Goal: Check status: Check status

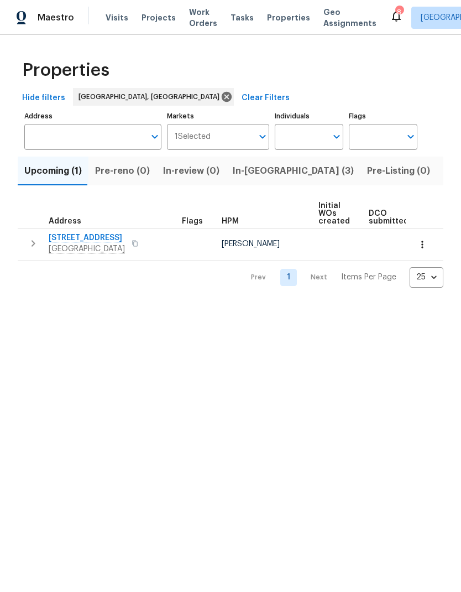
click at [111, 22] on span "Visits" at bounding box center [117, 17] width 23 height 11
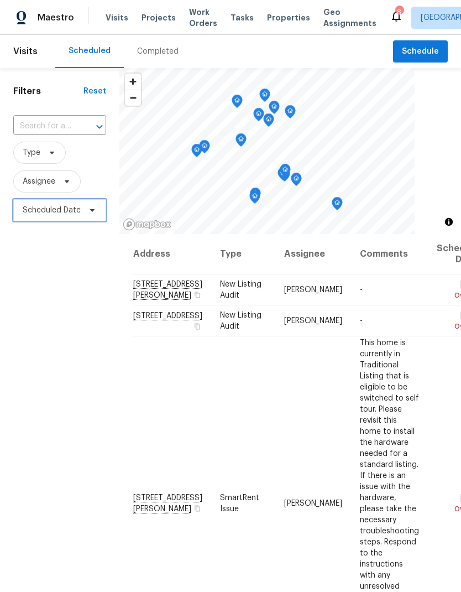
click at [76, 216] on span "Scheduled Date" at bounding box center [52, 210] width 58 height 11
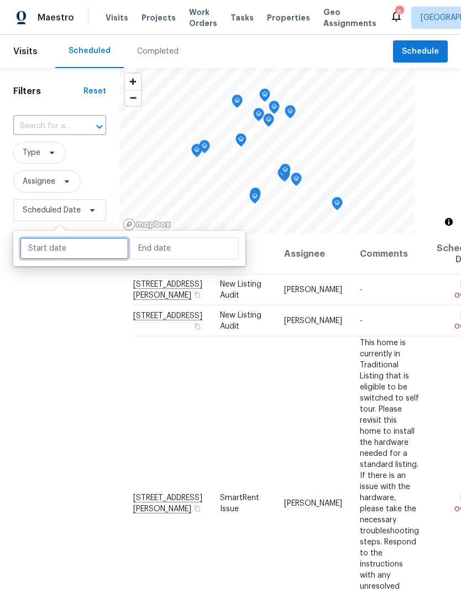
click at [86, 253] on input "text" at bounding box center [74, 248] width 109 height 22
select select "7"
select select "2025"
select select "8"
select select "2025"
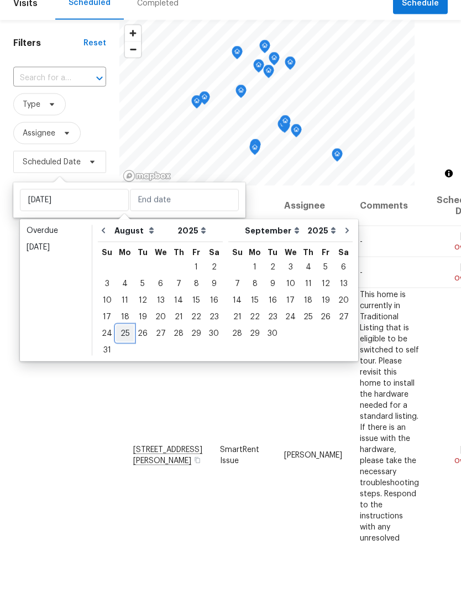
click at [124, 374] on div "25" at bounding box center [125, 381] width 18 height 15
type input "[DATE]"
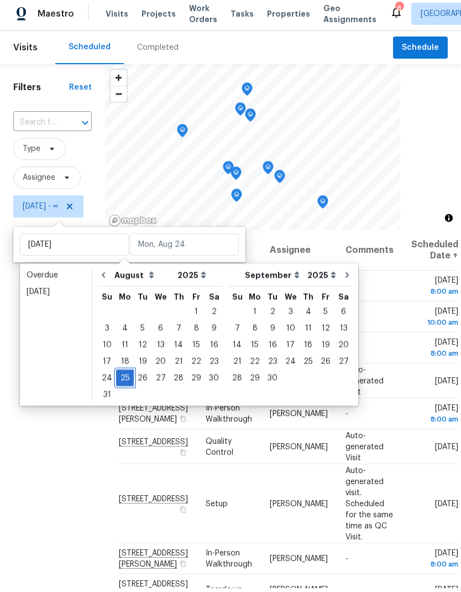
click at [124, 374] on div "25" at bounding box center [125, 381] width 18 height 15
type input "[DATE]"
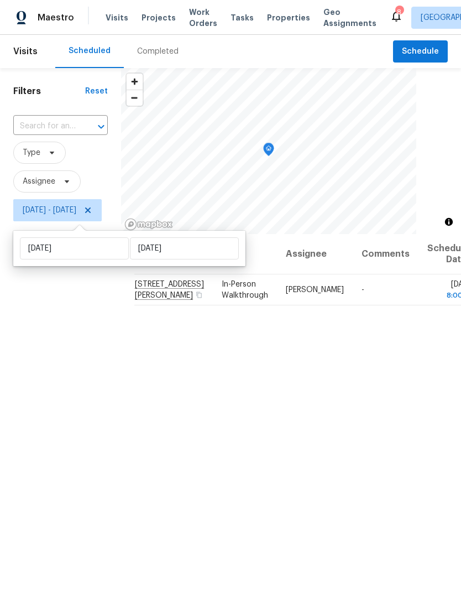
click at [116, 394] on div "Filters Reset ​ Type Assignee [DATE] - [DATE]" at bounding box center [60, 387] width 121 height 639
